Goal: Information Seeking & Learning: Learn about a topic

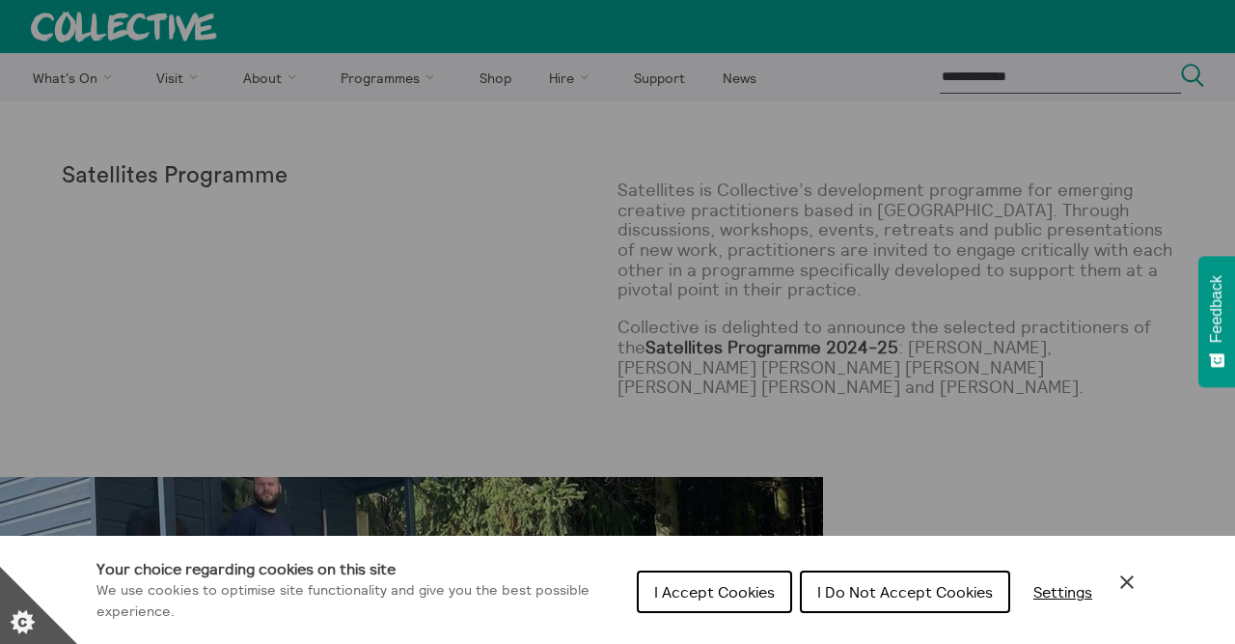
click at [858, 595] on span "I Do Not Accept Cookies" at bounding box center [905, 591] width 176 height 19
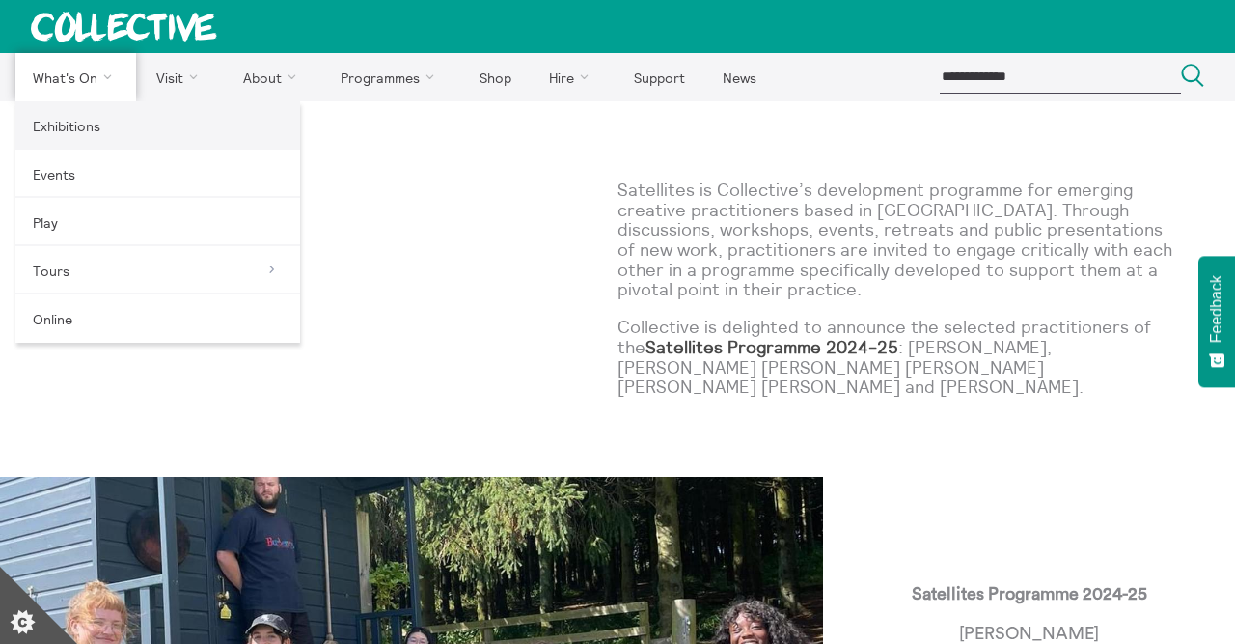
click at [93, 108] on link "Exhibitions" at bounding box center [157, 125] width 285 height 48
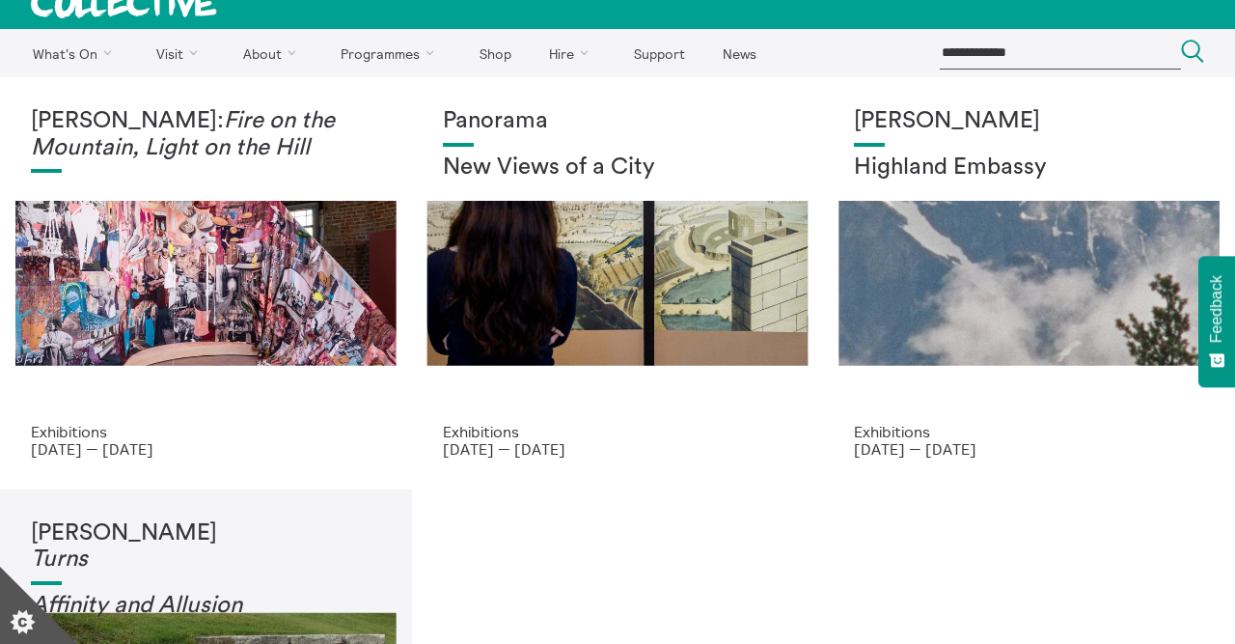
scroll to position [25, 0]
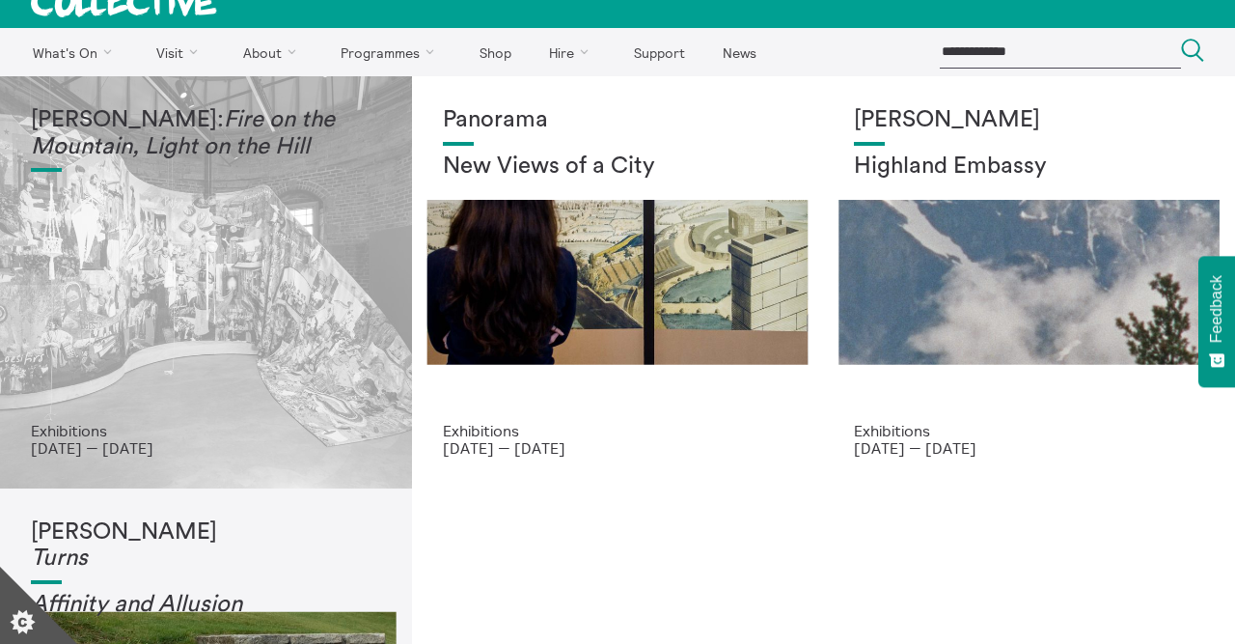
click at [282, 327] on div "Mercedes Azpilicueta: Fire on the Mountain, Light on the Hill" at bounding box center [206, 264] width 350 height 315
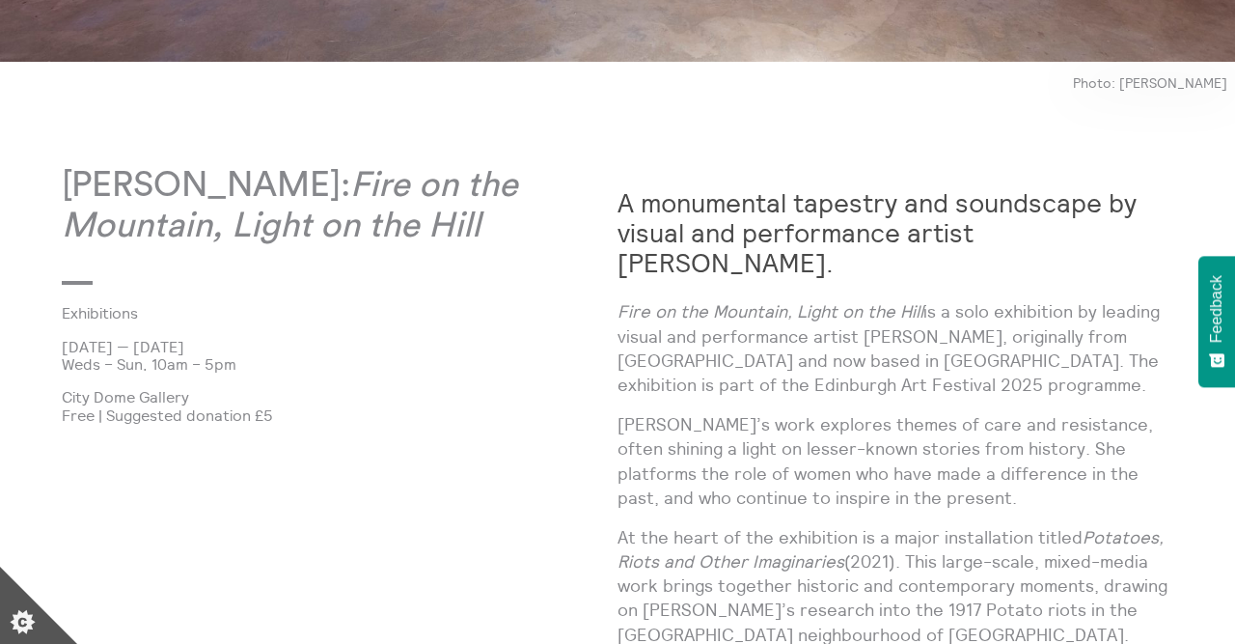
scroll to position [1178, 0]
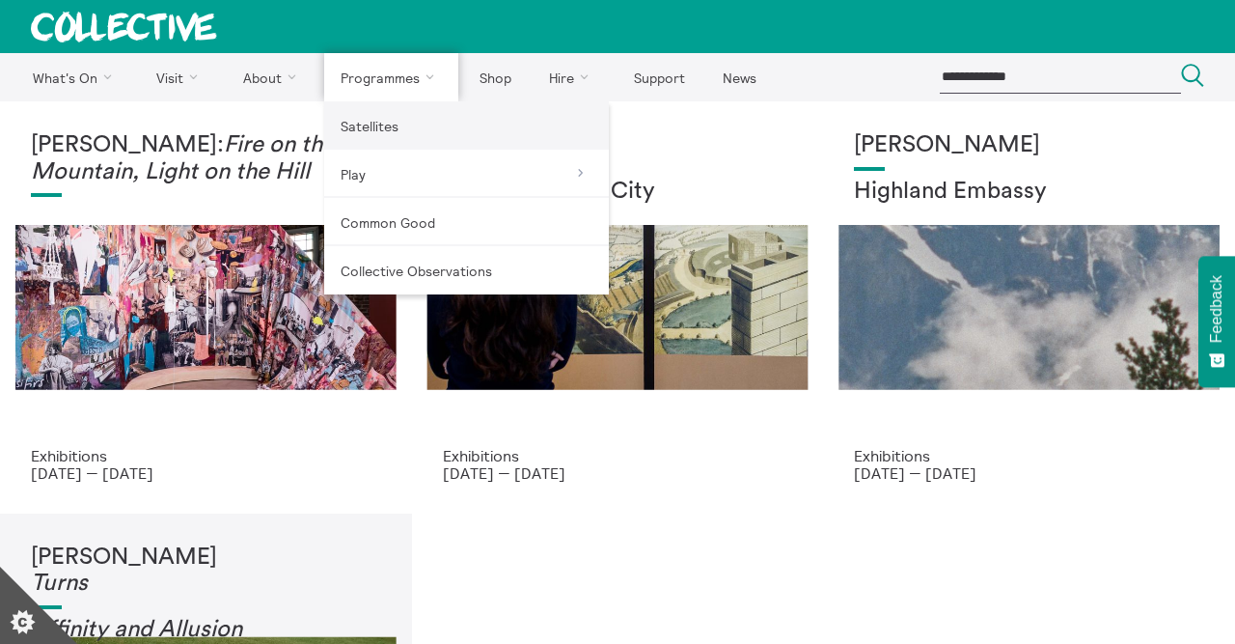
click at [392, 129] on link "Satellites" at bounding box center [466, 125] width 285 height 48
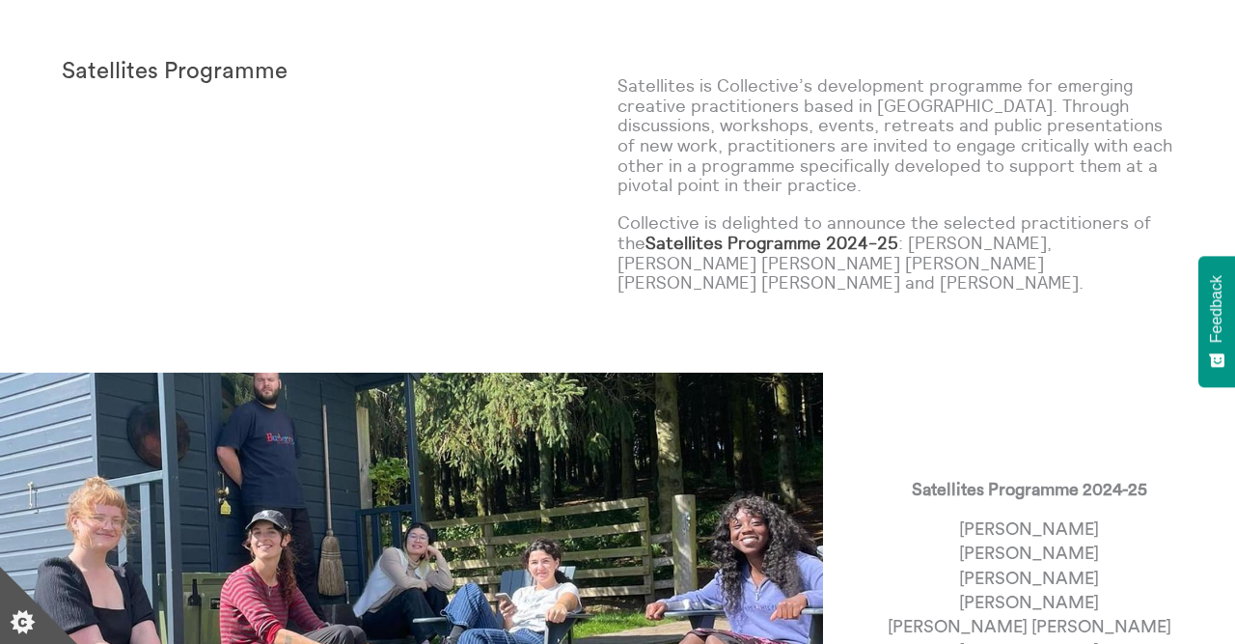
scroll to position [8, 0]
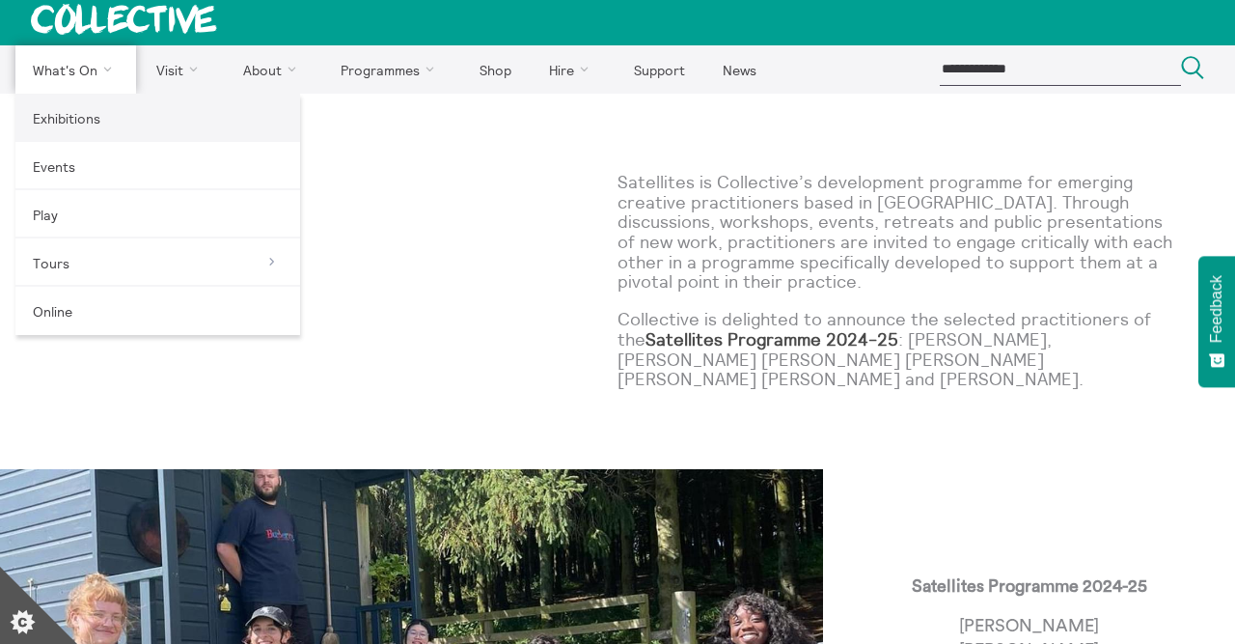
click at [90, 118] on link "Exhibitions" at bounding box center [157, 118] width 285 height 48
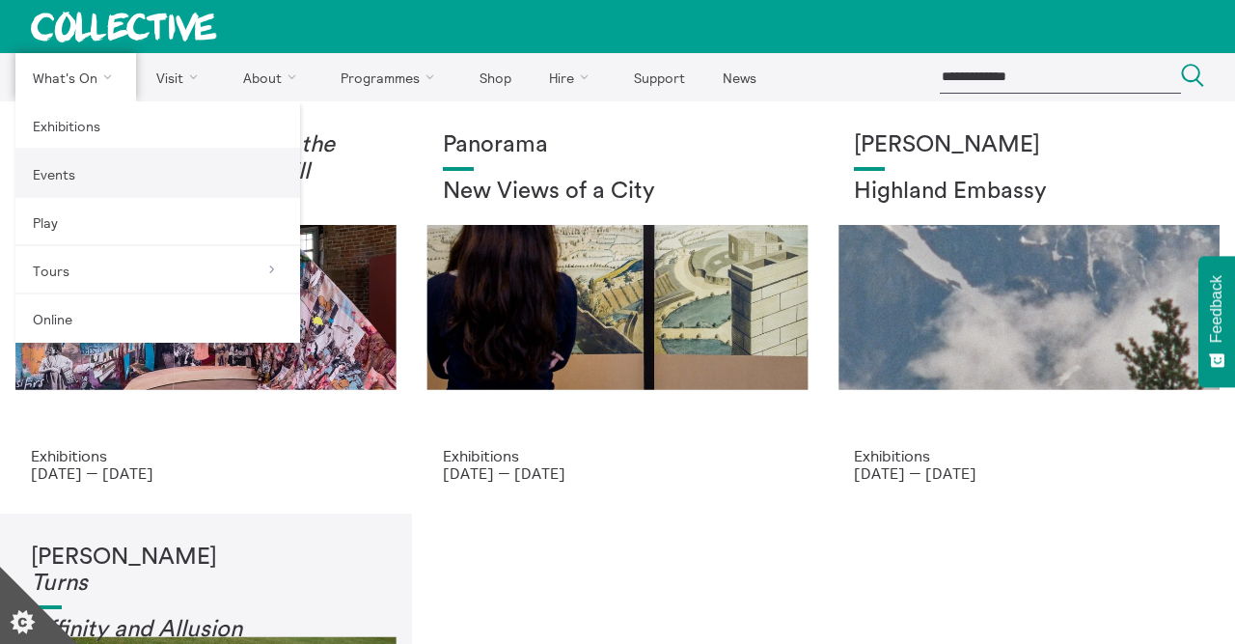
click at [94, 171] on link "Events" at bounding box center [157, 174] width 285 height 48
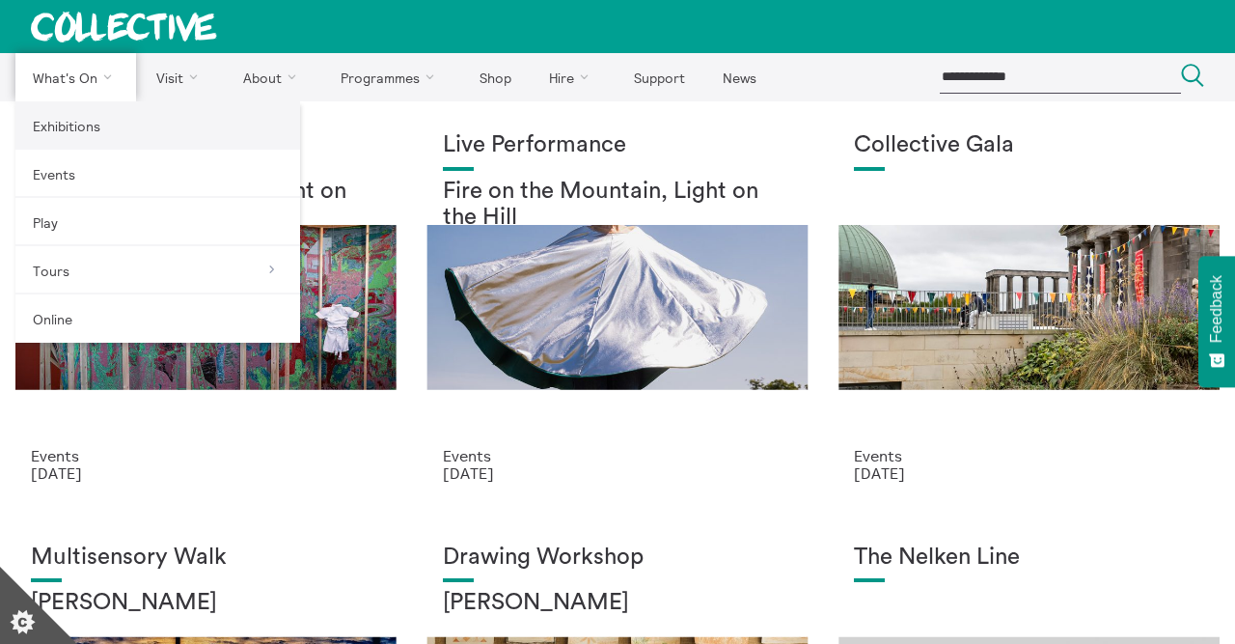
click at [74, 117] on link "Exhibitions" at bounding box center [157, 125] width 285 height 48
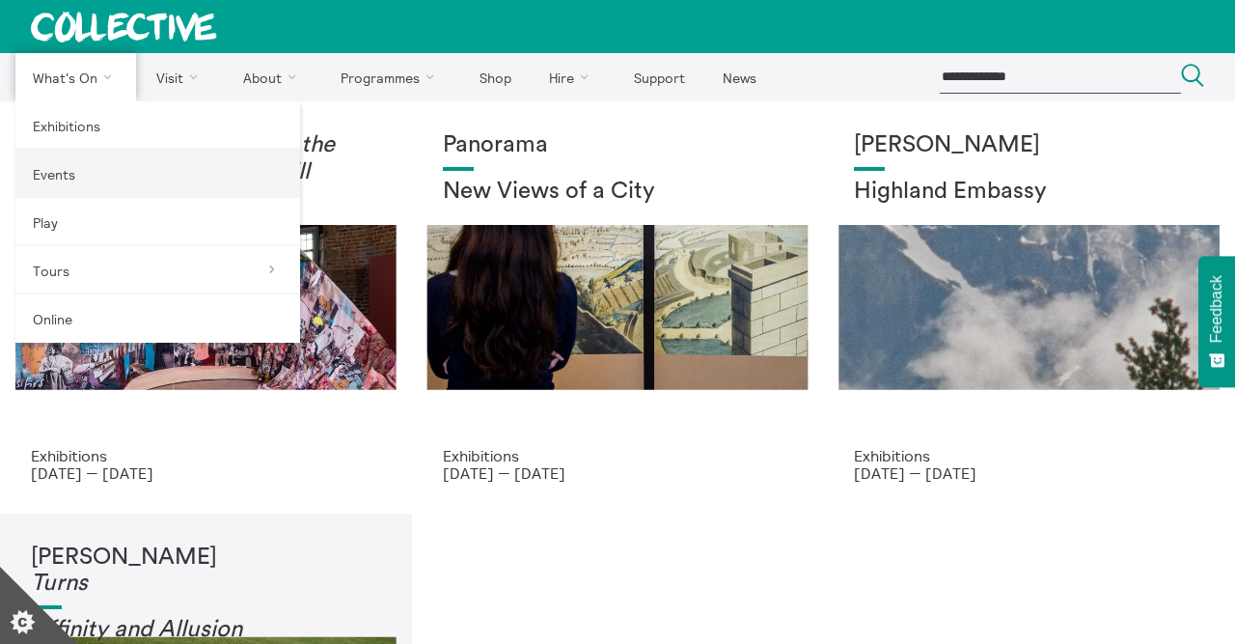
click at [96, 159] on link "Events" at bounding box center [157, 174] width 285 height 48
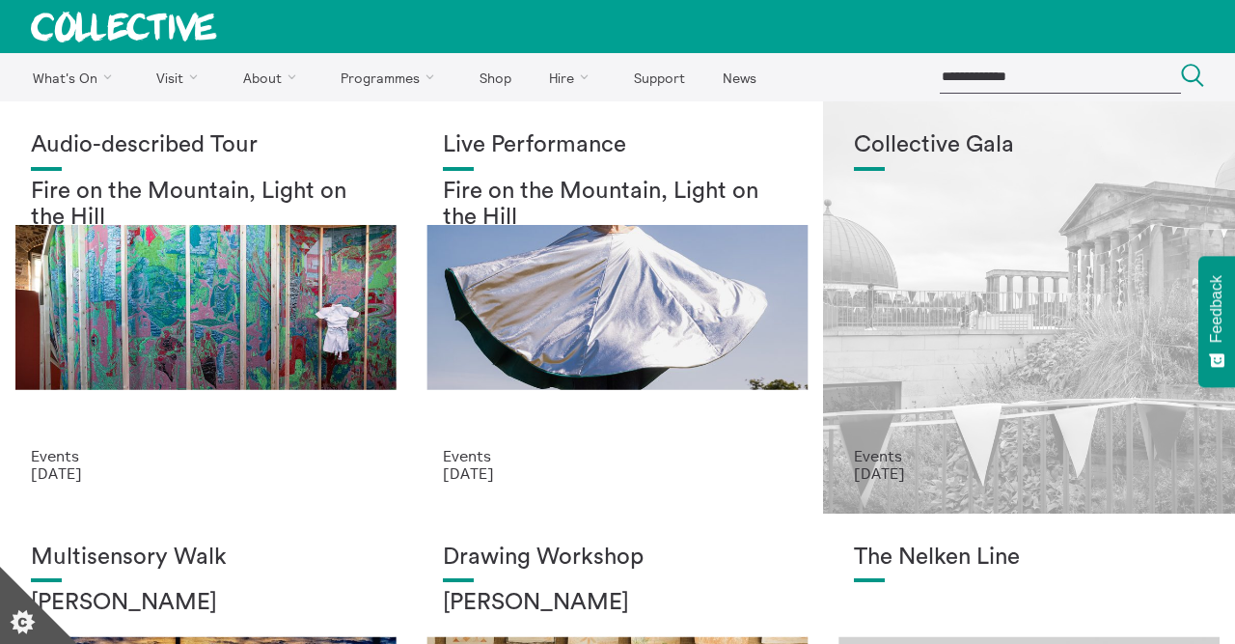
click at [993, 199] on div "Collective Gala" at bounding box center [1029, 289] width 350 height 315
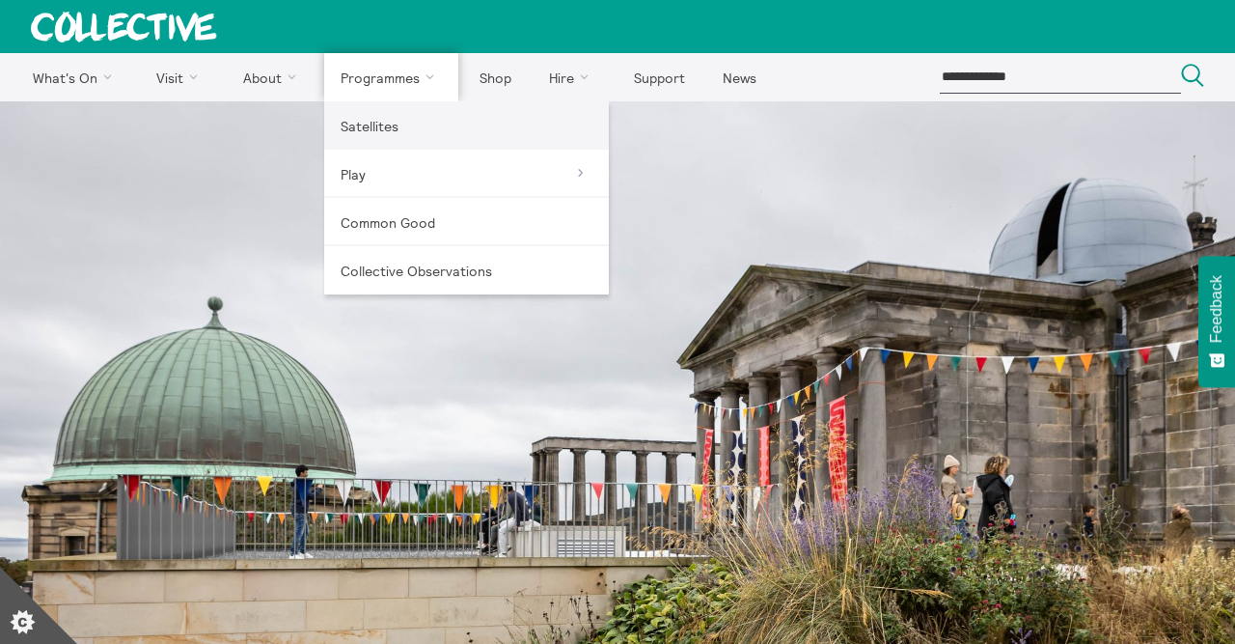
click at [395, 127] on link "Satellites" at bounding box center [466, 125] width 285 height 48
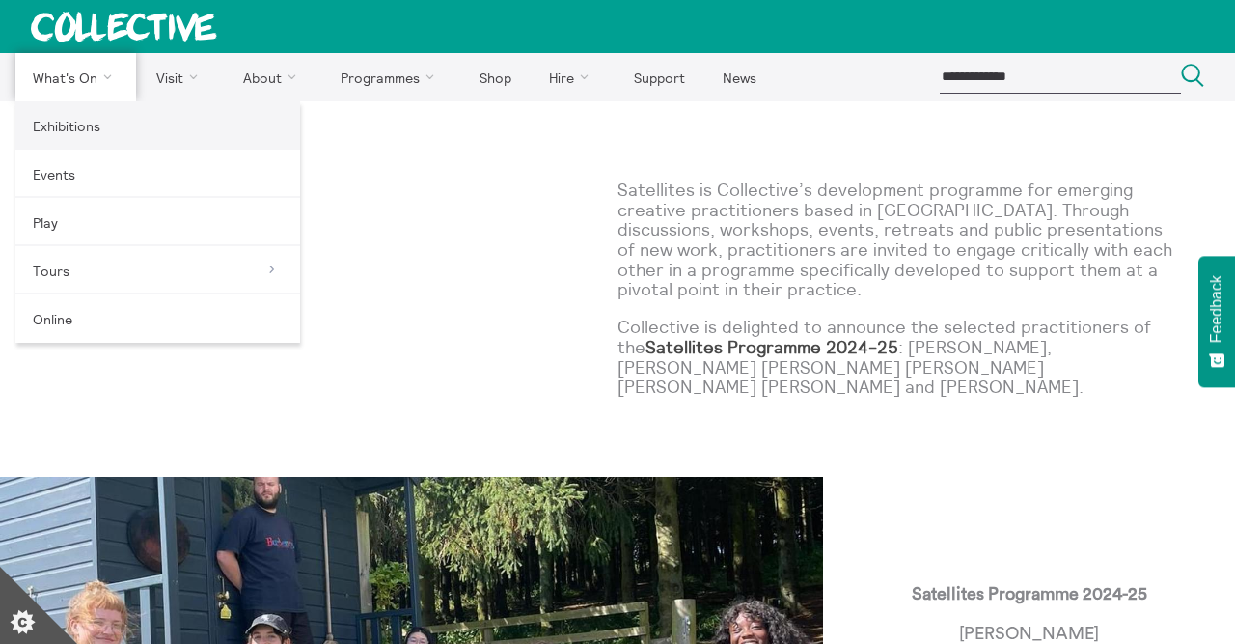
click at [82, 115] on link "Exhibitions" at bounding box center [157, 125] width 285 height 48
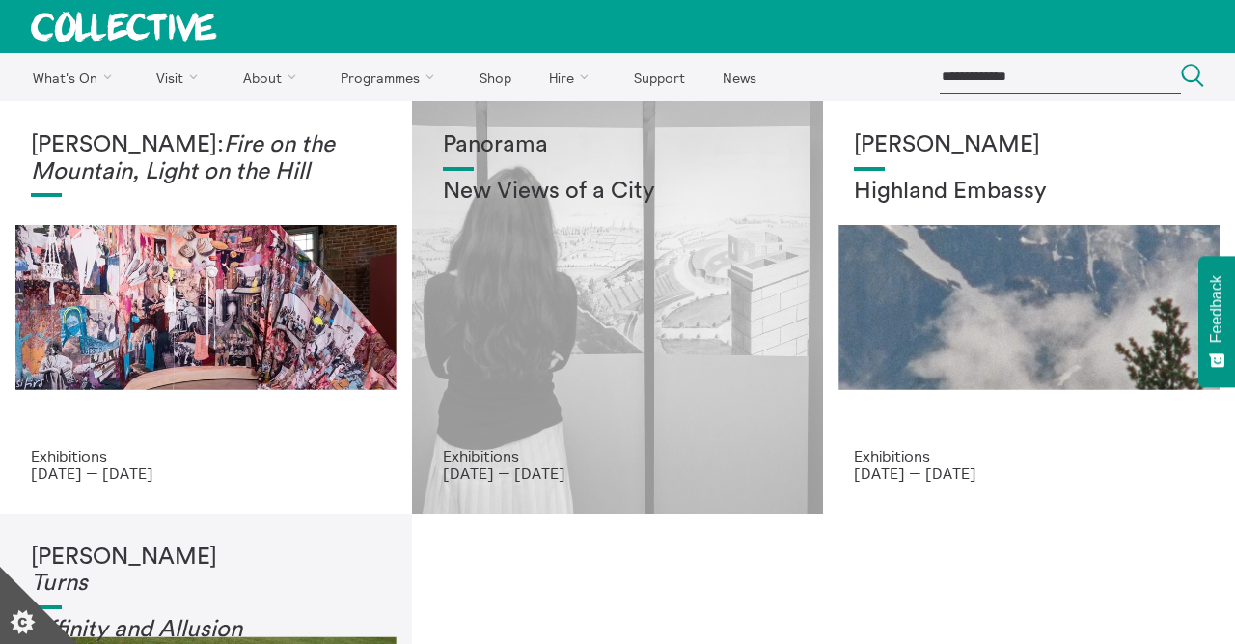
click at [511, 195] on h2 "New Views of a City" at bounding box center [618, 192] width 350 height 27
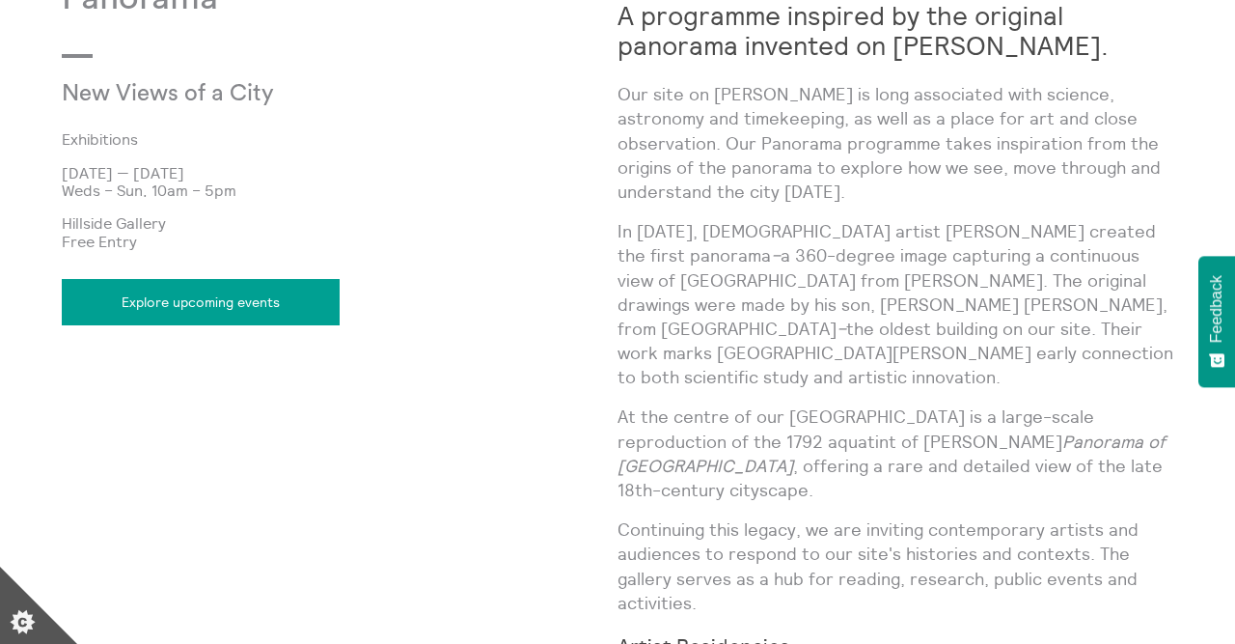
scroll to position [732, 0]
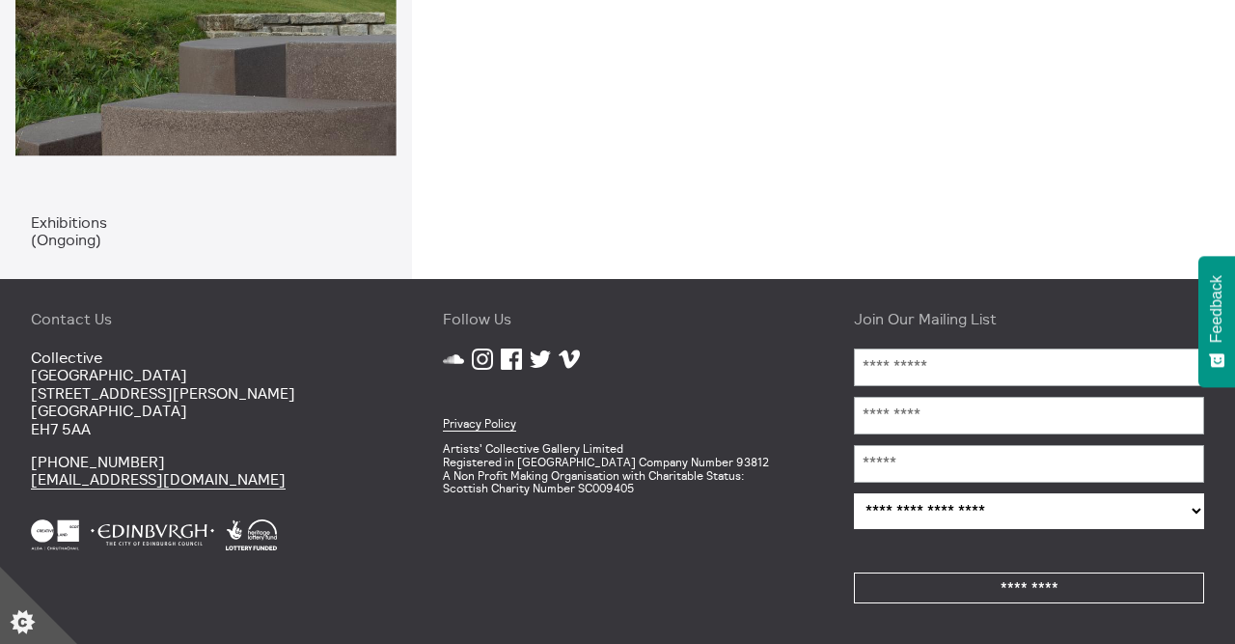
scroll to position [647, 0]
click at [486, 361] on icon at bounding box center [482, 358] width 21 height 21
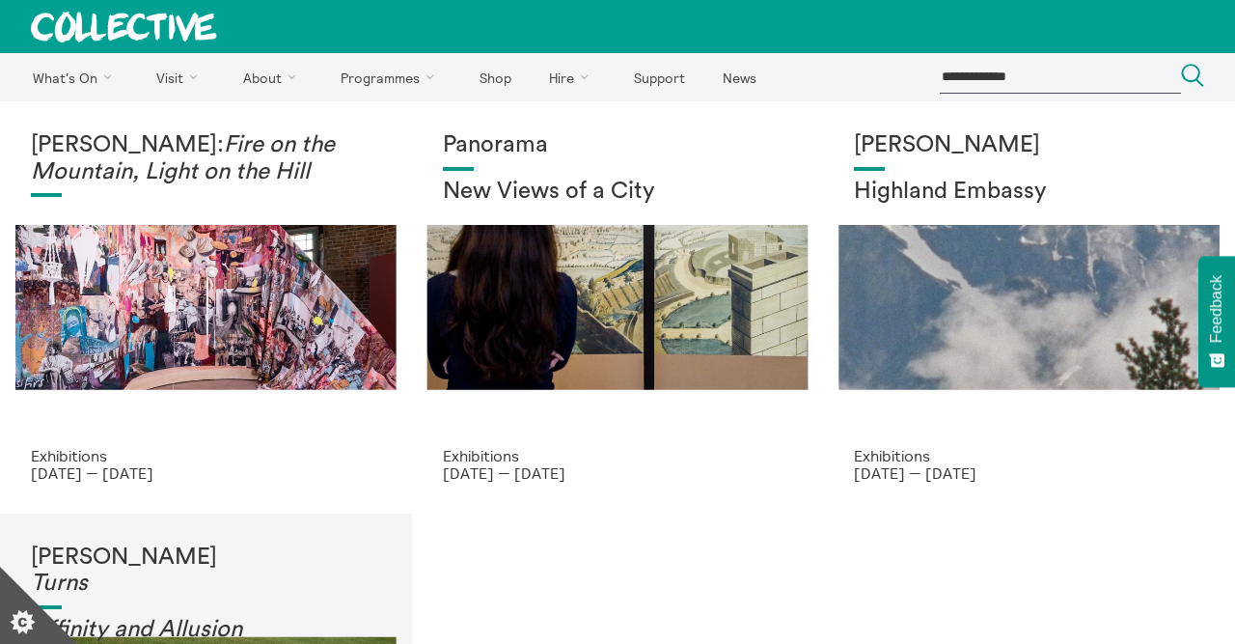
scroll to position [0, 0]
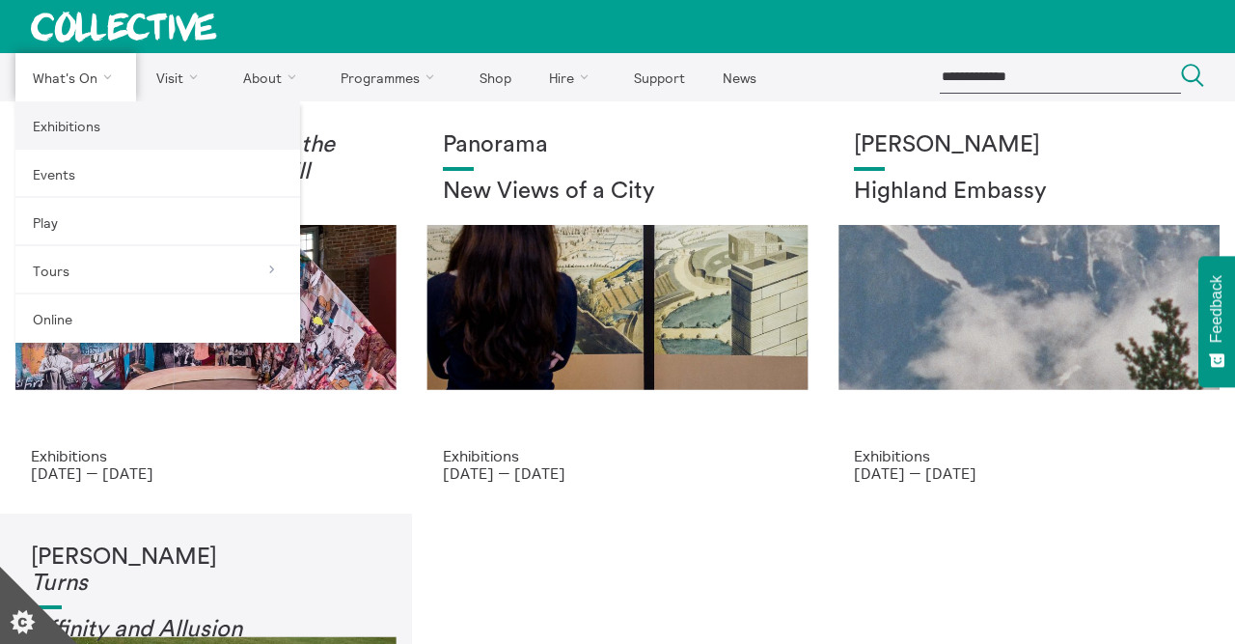
click at [79, 121] on link "Exhibitions" at bounding box center [157, 125] width 285 height 48
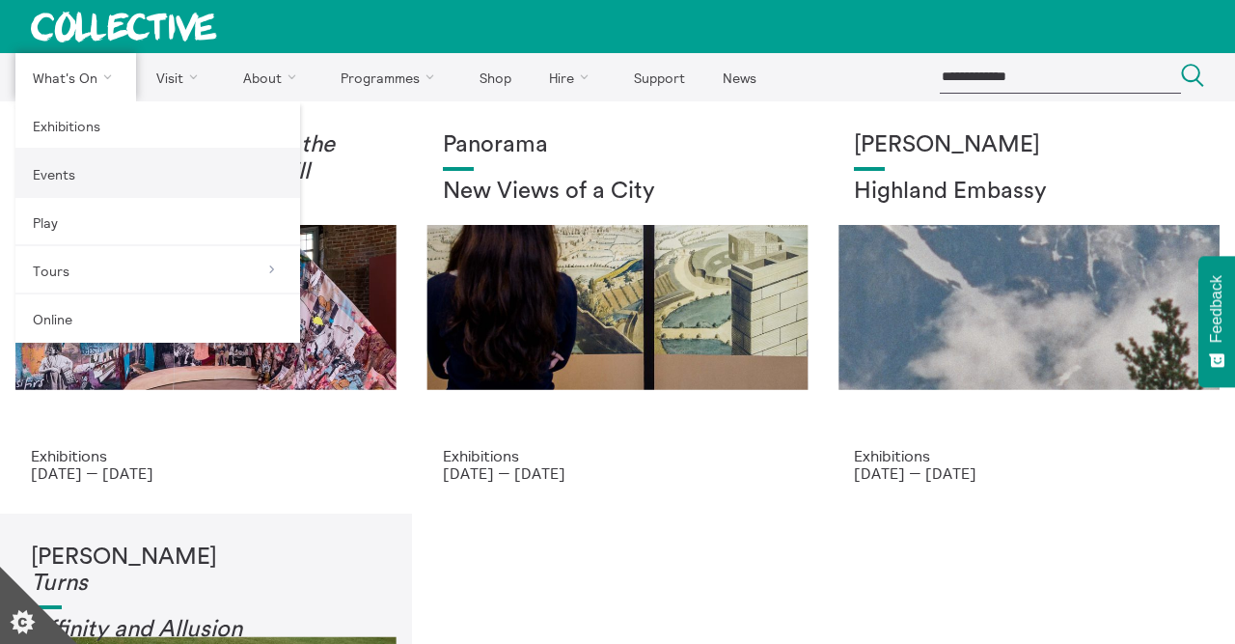
click at [97, 185] on link "Events" at bounding box center [157, 174] width 285 height 48
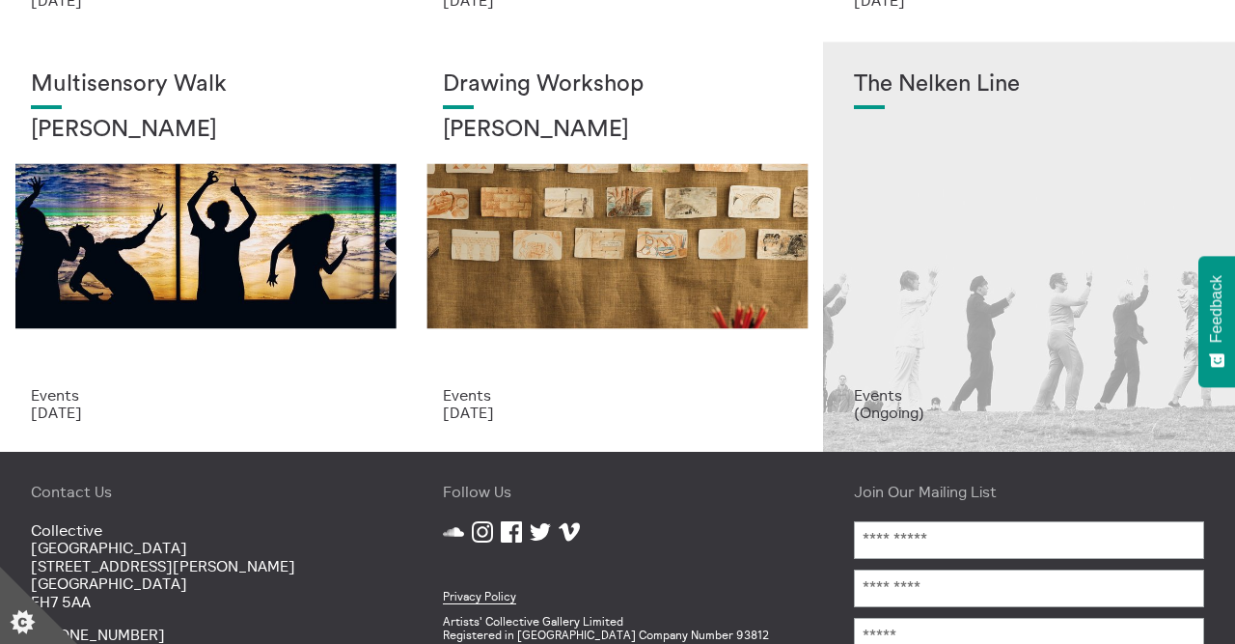
scroll to position [48, 0]
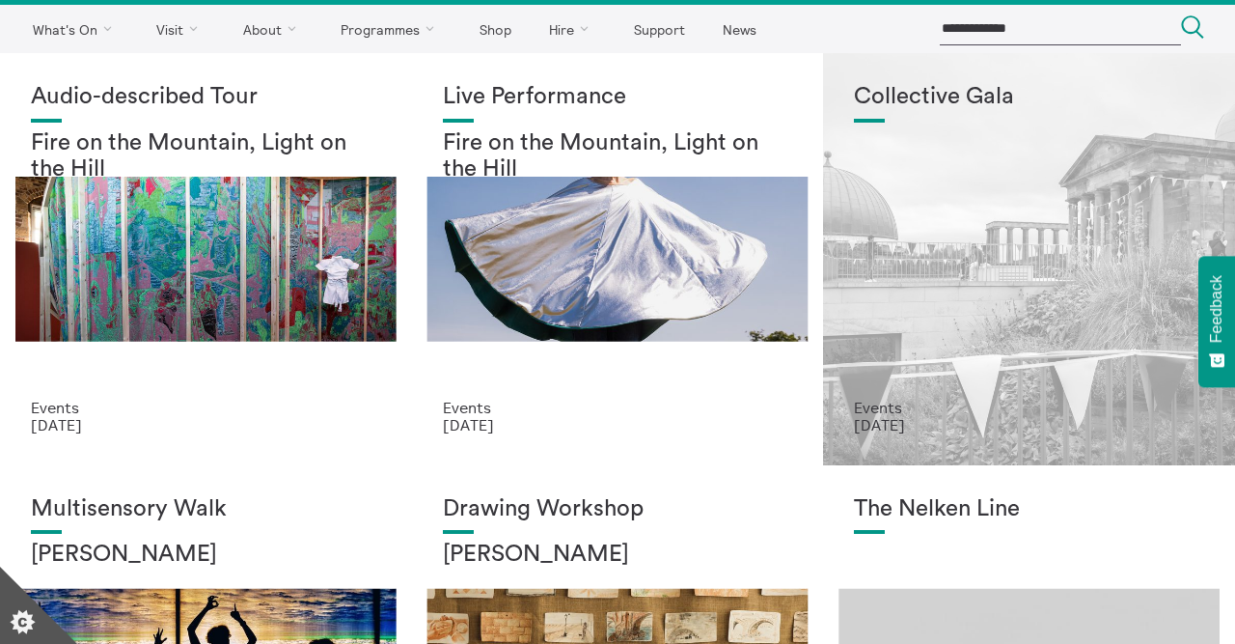
click at [921, 218] on div "Collective Gala" at bounding box center [1029, 241] width 350 height 315
